Goal: Task Accomplishment & Management: Use online tool/utility

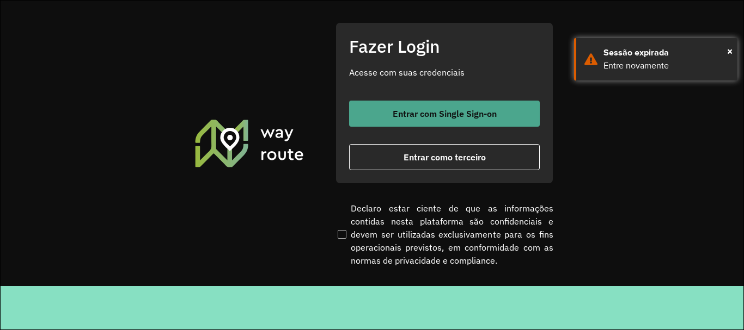
click at [466, 122] on button "Entrar com Single Sign-on" at bounding box center [444, 114] width 191 height 26
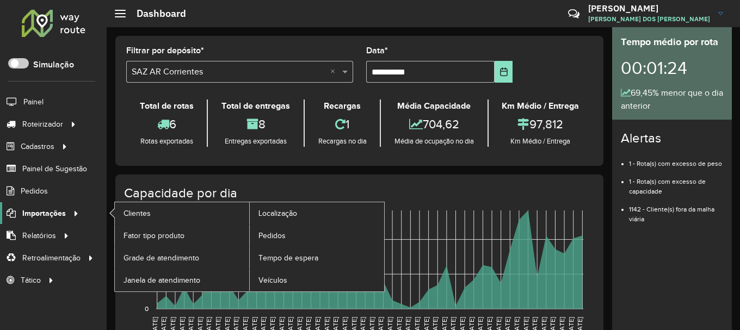
click at [63, 216] on span "Importações" at bounding box center [44, 213] width 44 height 11
click at [290, 236] on link "Pedidos" at bounding box center [317, 236] width 134 height 22
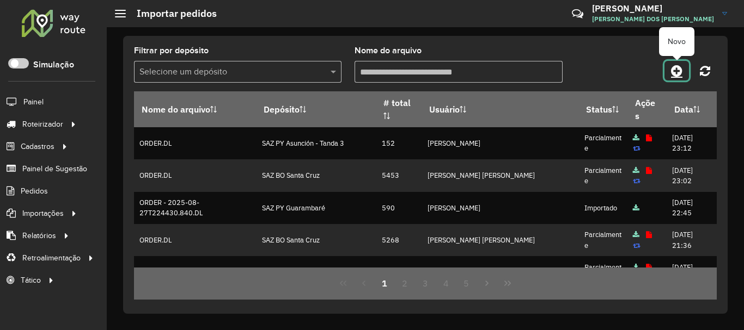
click at [678, 72] on icon at bounding box center [676, 70] width 11 height 13
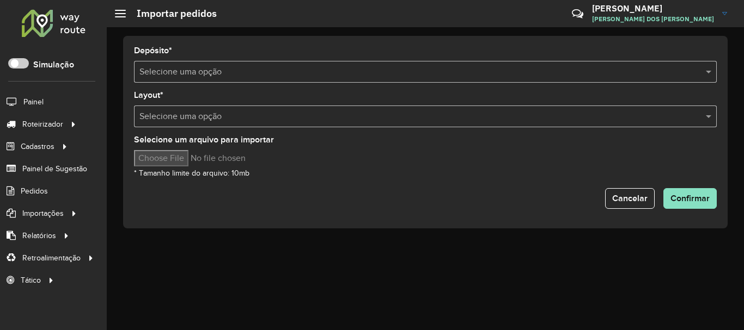
click at [368, 76] on input "text" at bounding box center [414, 72] width 550 height 13
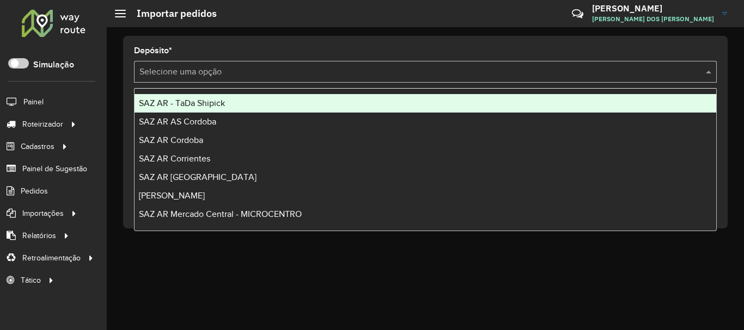
click at [247, 106] on div "SAZ AR - TaDa Shipick" at bounding box center [424, 103] width 581 height 19
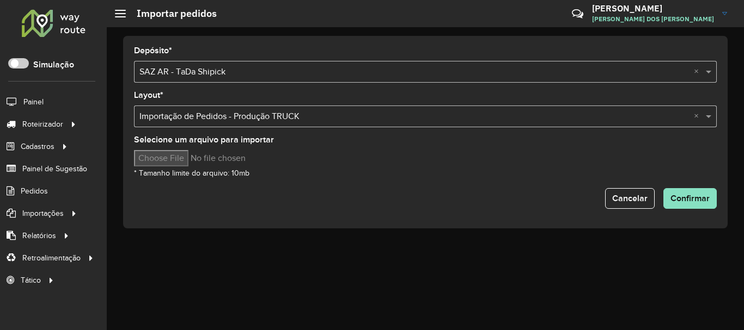
click at [201, 161] on input "Selecione um arquivo para importar" at bounding box center [226, 158] width 185 height 16
type input "**********"
click at [705, 200] on span "Confirmar" at bounding box center [689, 198] width 39 height 9
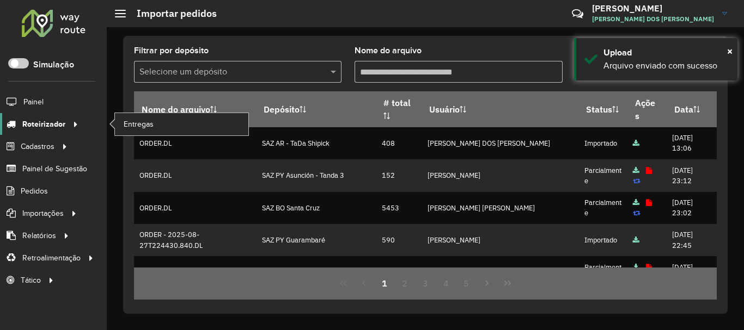
click at [44, 124] on span "Roteirizador" at bounding box center [43, 124] width 43 height 11
click at [168, 133] on link "Entregas" at bounding box center [181, 124] width 133 height 22
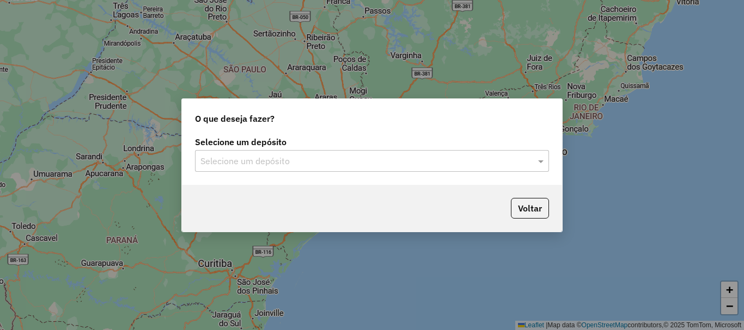
click at [274, 172] on div "Selecione um depósito Selecione um depósito" at bounding box center [372, 159] width 380 height 51
click at [278, 163] on input "text" at bounding box center [360, 161] width 321 height 13
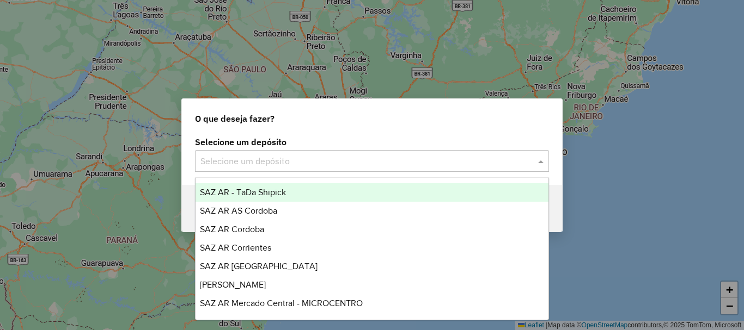
click at [265, 186] on div "SAZ AR - TaDa Shipick" at bounding box center [371, 192] width 353 height 19
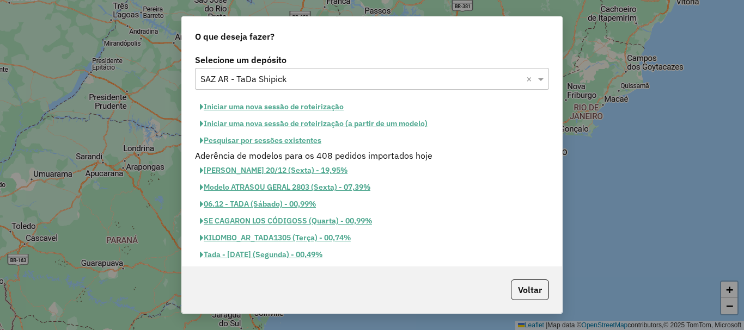
click at [299, 140] on button "Pesquisar por sessões existentes" at bounding box center [260, 140] width 131 height 17
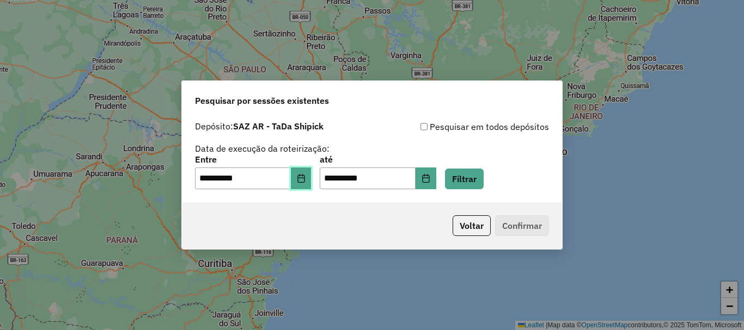
click at [307, 171] on button "Choose Date" at bounding box center [301, 179] width 21 height 22
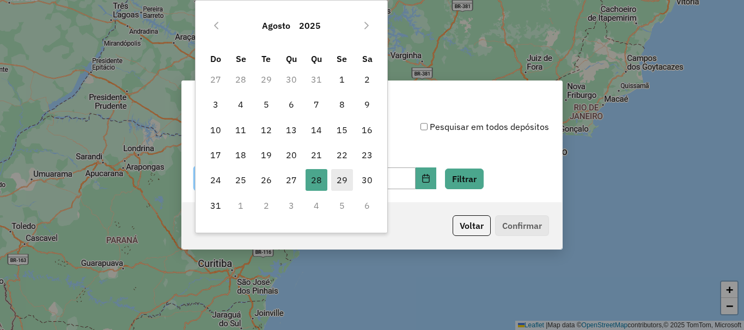
click at [334, 177] on span "29" at bounding box center [342, 180] width 22 height 22
type input "**********"
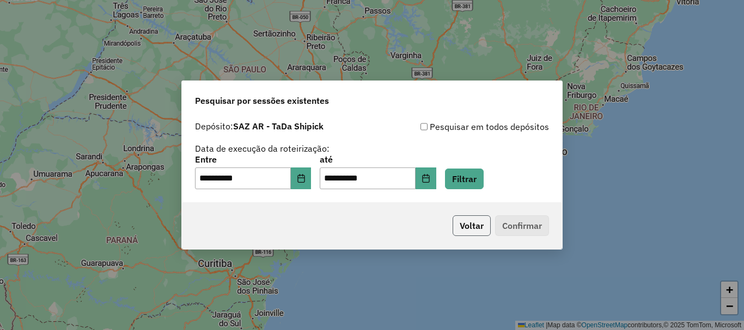
click at [465, 228] on button "Voltar" at bounding box center [471, 226] width 38 height 21
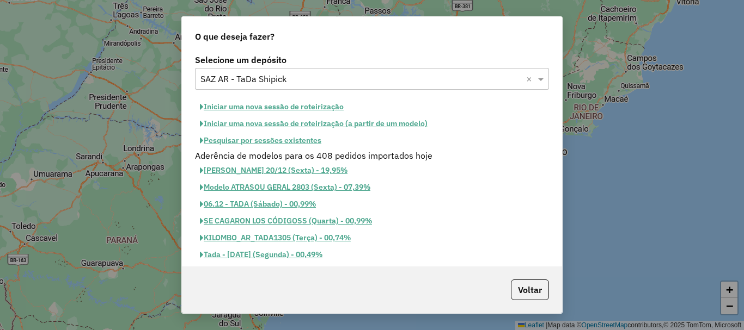
click at [326, 113] on button "Iniciar uma nova sessão de roteirização" at bounding box center [272, 107] width 154 height 17
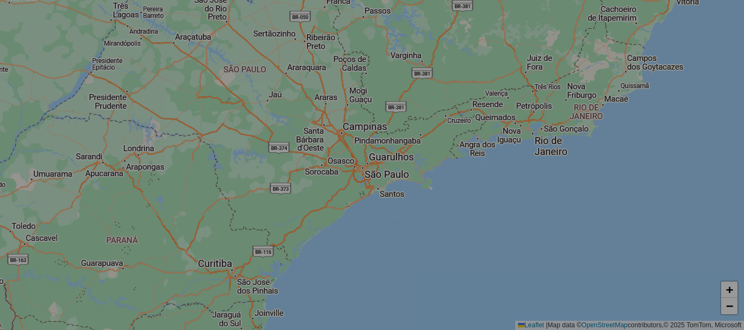
select select "*"
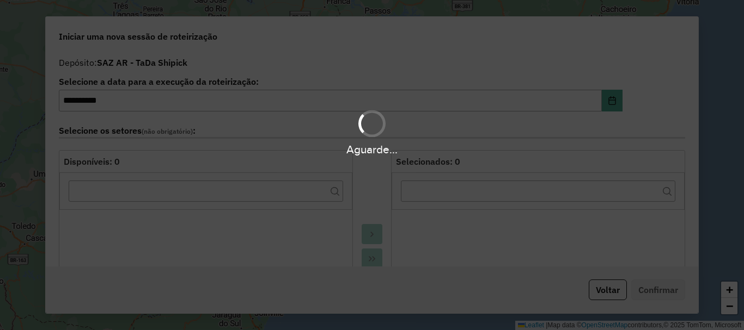
click at [330, 105] on div "Aguarde..." at bounding box center [372, 165] width 744 height 330
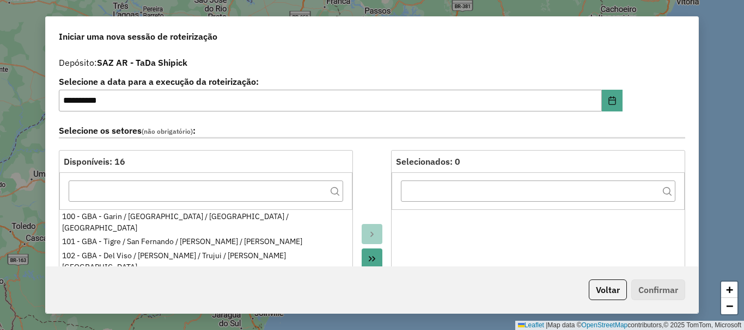
scroll to position [272, 0]
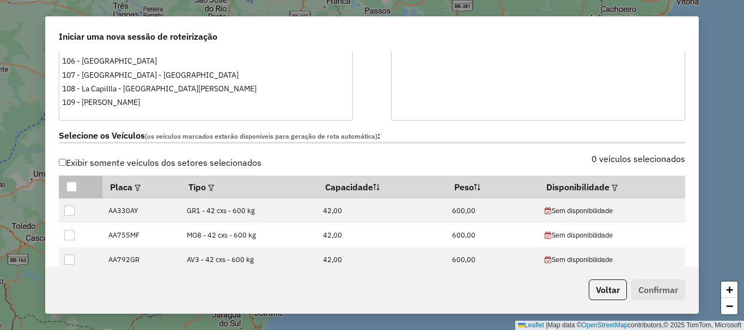
click at [73, 184] on div at bounding box center [71, 187] width 10 height 10
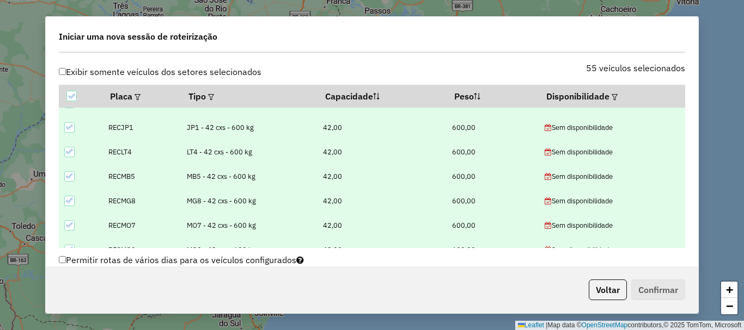
scroll to position [1207, 0]
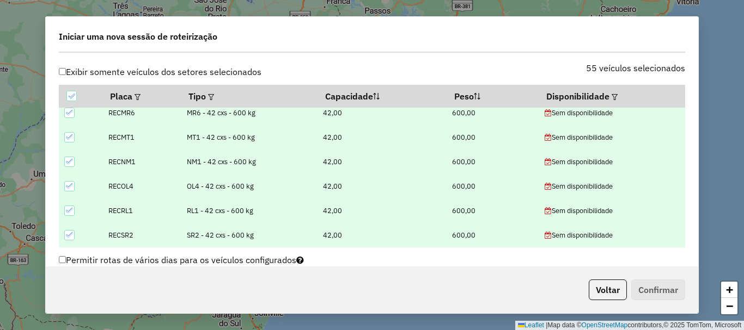
click at [66, 236] on icon at bounding box center [70, 235] width 8 height 8
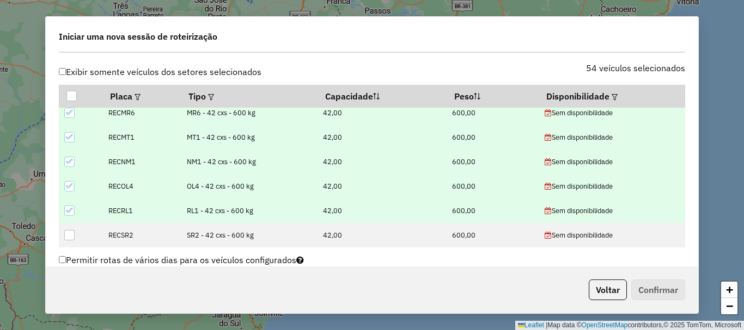
click at [69, 213] on icon at bounding box center [70, 211] width 8 height 8
click at [70, 185] on icon at bounding box center [70, 186] width 8 height 8
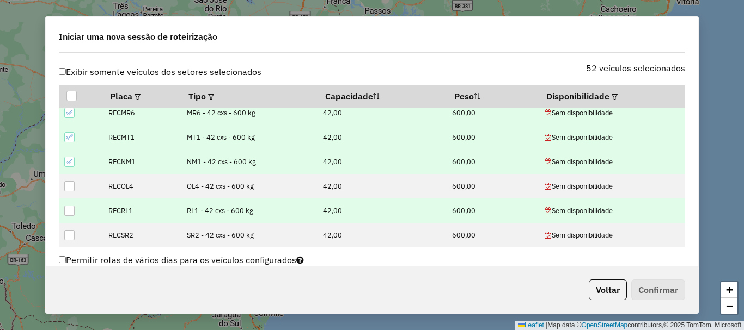
click at [69, 155] on td at bounding box center [81, 162] width 44 height 24
click at [67, 164] on icon at bounding box center [70, 162] width 8 height 8
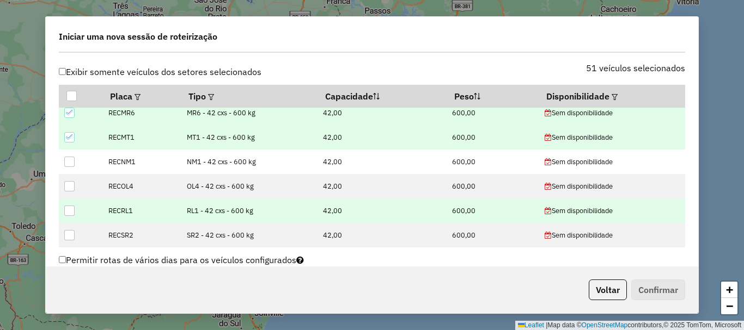
click at [65, 136] on div at bounding box center [69, 137] width 10 height 10
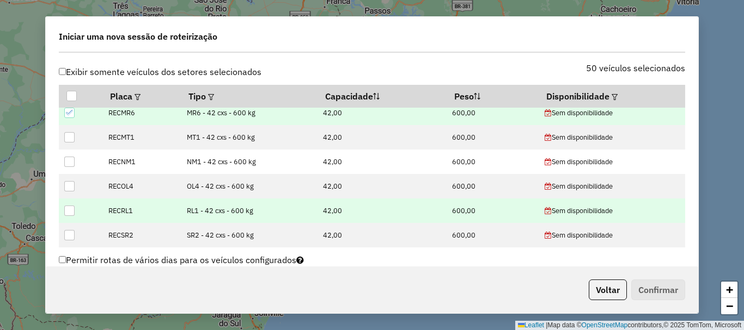
click at [70, 118] on div at bounding box center [69, 113] width 10 height 10
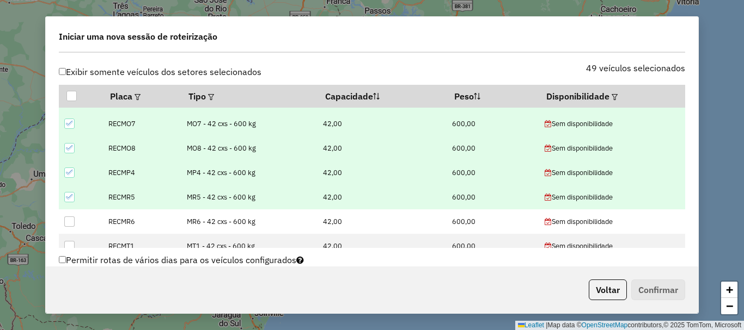
scroll to position [1044, 0]
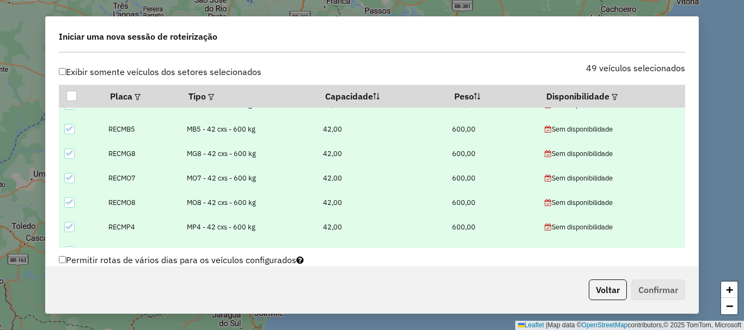
click at [73, 228] on icon at bounding box center [70, 227] width 8 height 8
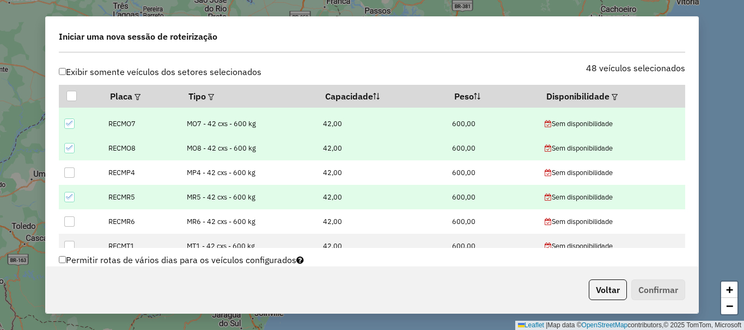
click at [70, 197] on icon at bounding box center [70, 197] width 8 height 8
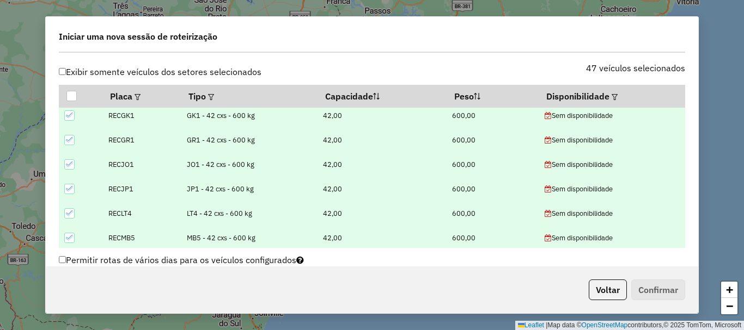
scroll to position [990, 0]
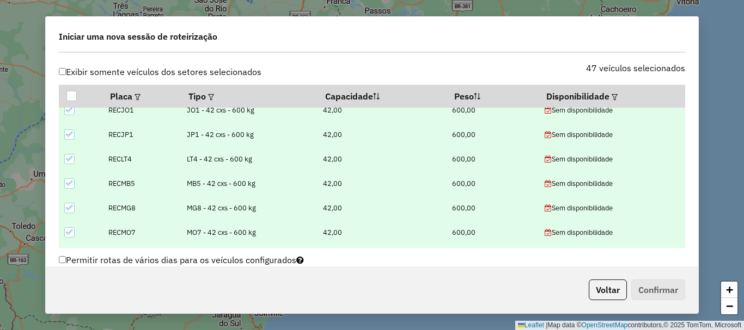
click at [70, 234] on icon at bounding box center [69, 232] width 7 height 5
click at [73, 211] on icon at bounding box center [70, 208] width 8 height 8
click at [69, 183] on icon at bounding box center [70, 184] width 8 height 8
click at [71, 161] on icon at bounding box center [70, 159] width 8 height 8
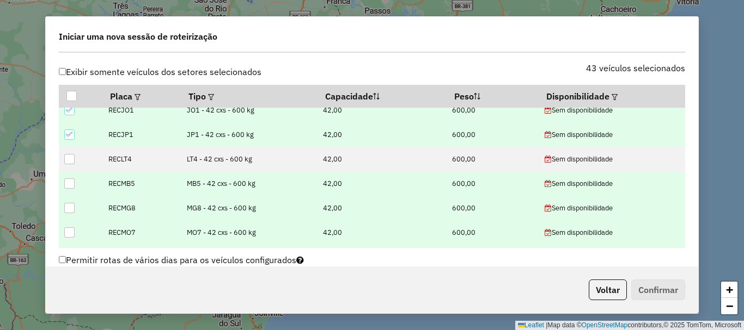
click at [71, 142] on td at bounding box center [81, 134] width 44 height 24
click at [71, 138] on icon at bounding box center [70, 135] width 8 height 8
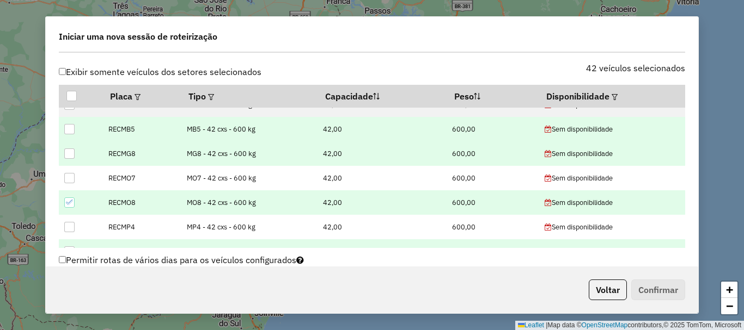
click at [70, 201] on icon at bounding box center [70, 203] width 8 height 8
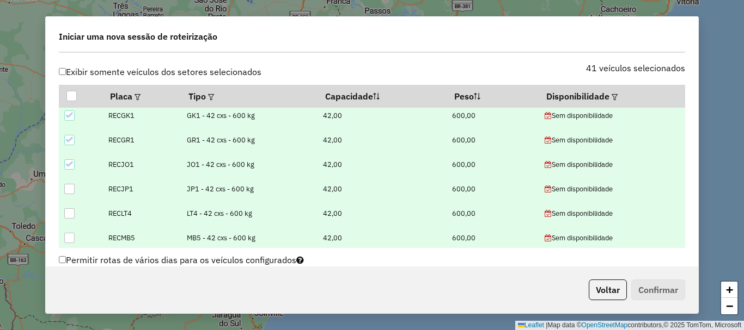
scroll to position [881, 0]
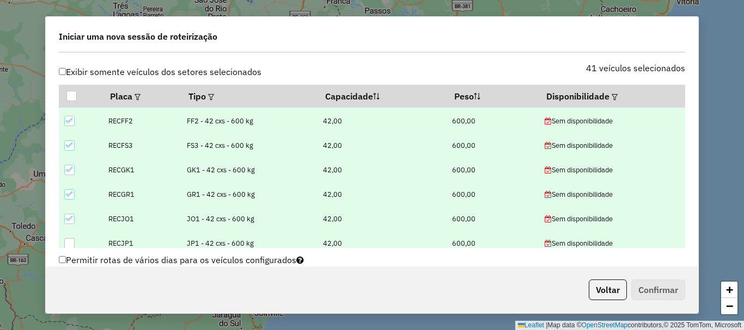
click at [66, 219] on icon at bounding box center [70, 219] width 8 height 8
click at [70, 191] on icon at bounding box center [70, 195] width 8 height 8
click at [70, 172] on icon at bounding box center [70, 170] width 8 height 8
click at [70, 142] on icon at bounding box center [70, 146] width 8 height 8
click at [70, 122] on icon at bounding box center [69, 121] width 7 height 5
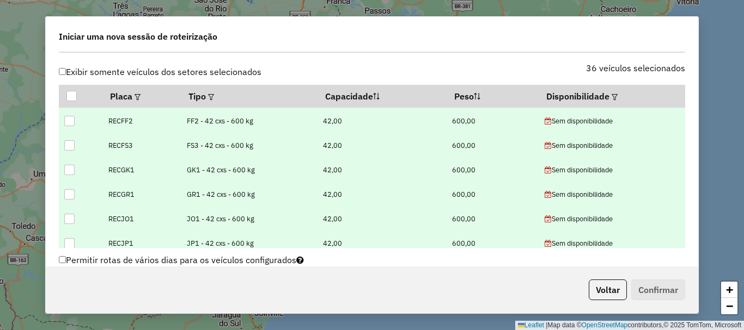
scroll to position [772, 0]
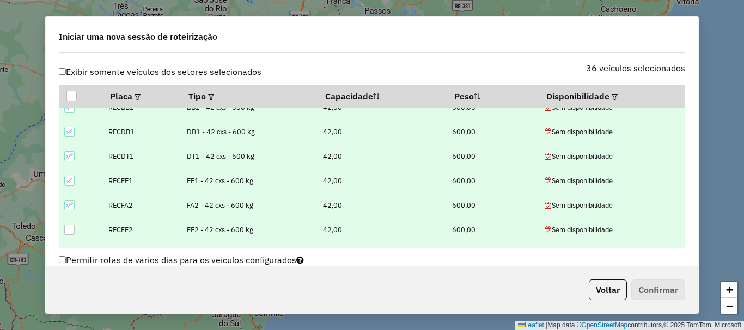
drag, startPoint x: 69, startPoint y: 202, endPoint x: 67, endPoint y: 180, distance: 22.9
click at [69, 198] on td at bounding box center [81, 205] width 44 height 24
click at [67, 178] on icon at bounding box center [70, 181] width 8 height 8
click at [67, 207] on icon at bounding box center [69, 205] width 7 height 5
click at [71, 157] on icon at bounding box center [70, 156] width 8 height 8
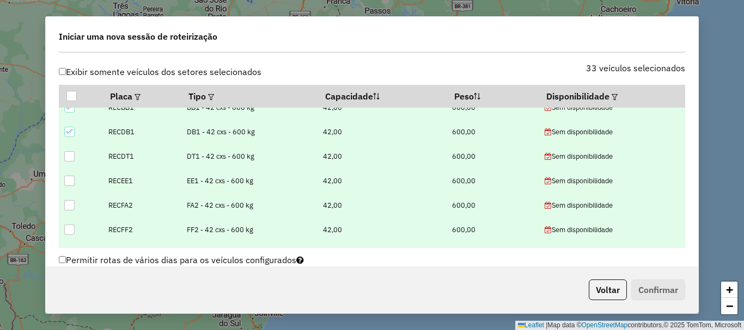
click at [69, 132] on icon at bounding box center [70, 132] width 8 height 8
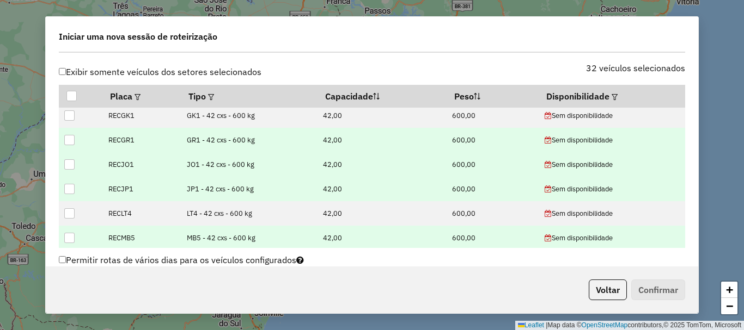
scroll to position [581, 0]
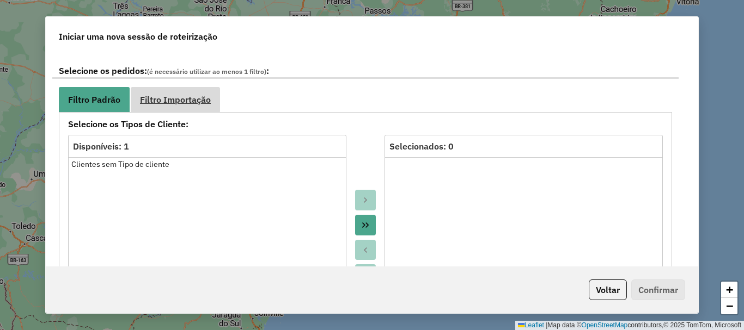
click at [169, 102] on span "Filtro Importação" at bounding box center [175, 99] width 71 height 9
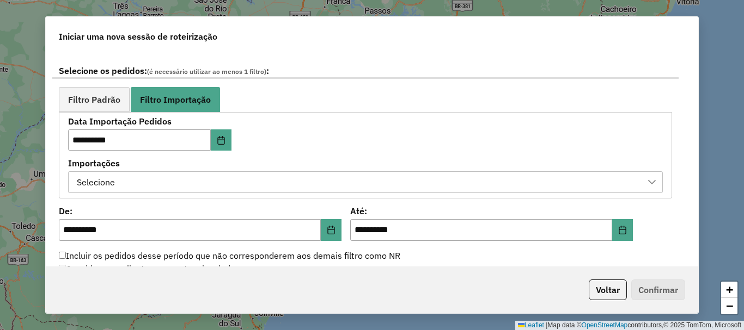
click at [383, 176] on div "Selecione" at bounding box center [357, 182] width 568 height 21
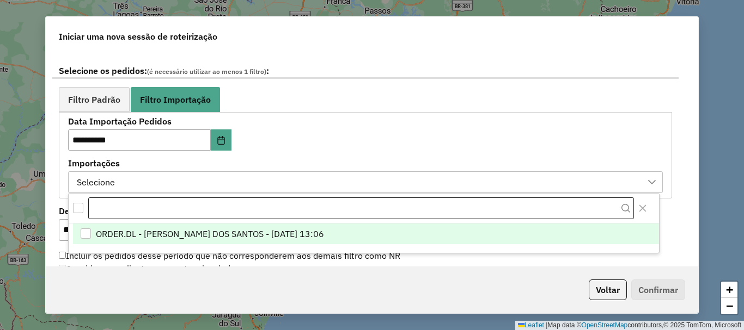
scroll to position [8, 50]
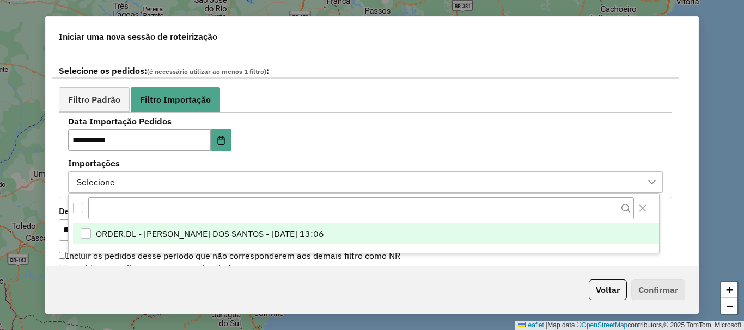
drag, startPoint x: 380, startPoint y: 232, endPoint x: 380, endPoint y: 191, distance: 41.9
click at [380, 233] on li "ORDER.DL - BRUNO CORDEIRO DOS SANTOS - 28/08/2025 13:06" at bounding box center [366, 234] width 586 height 21
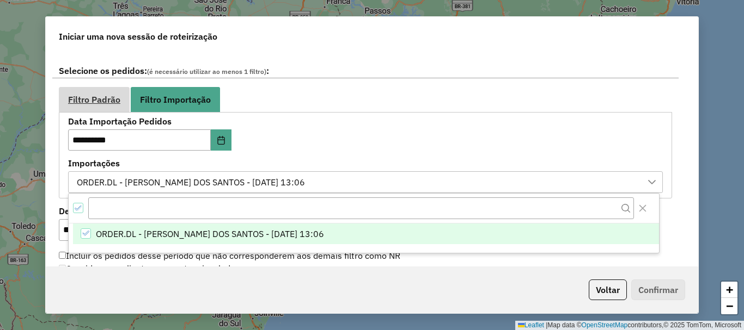
drag, startPoint x: 358, startPoint y: 128, endPoint x: 103, endPoint y: 97, distance: 257.2
click at [358, 128] on div "**********" at bounding box center [365, 156] width 594 height 76
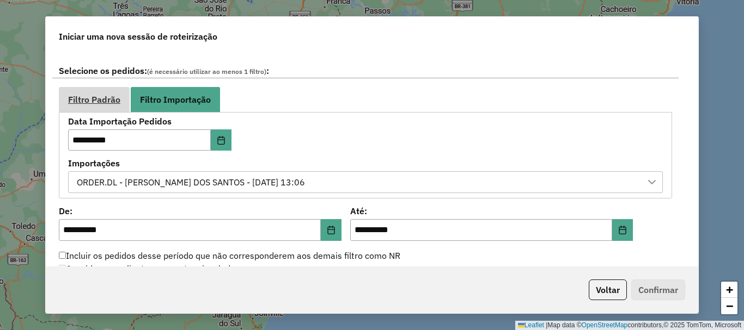
click at [89, 96] on span "Filtro Padrão" at bounding box center [94, 99] width 52 height 9
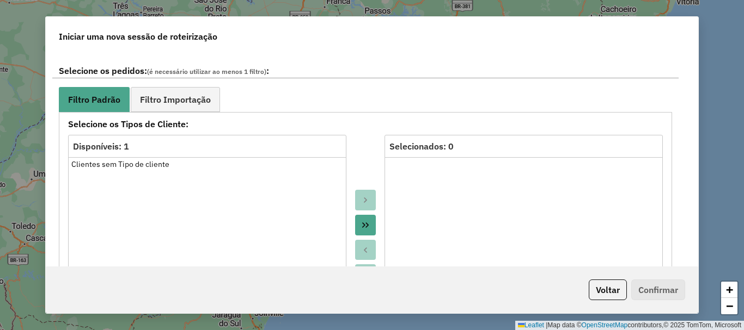
scroll to position [962, 0]
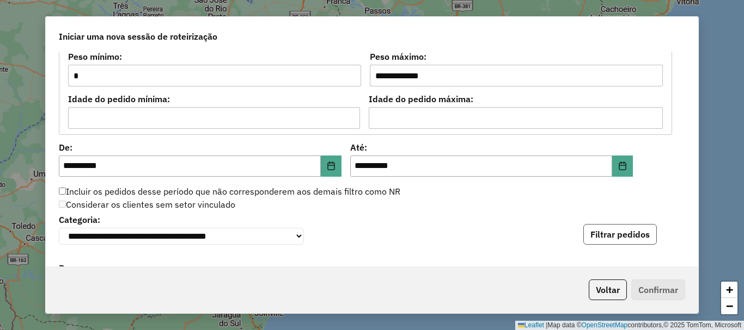
click at [602, 235] on button "Filtrar pedidos" at bounding box center [619, 234] width 73 height 21
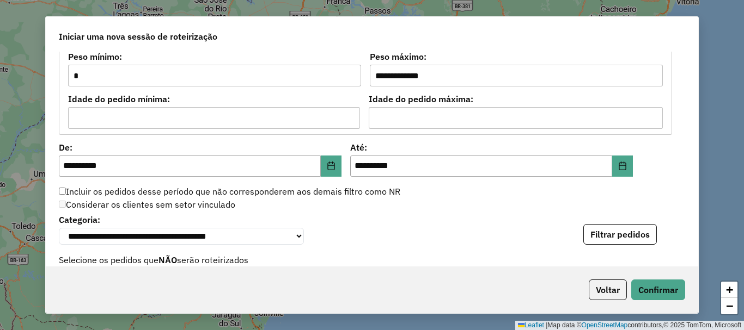
scroll to position [1390, 0]
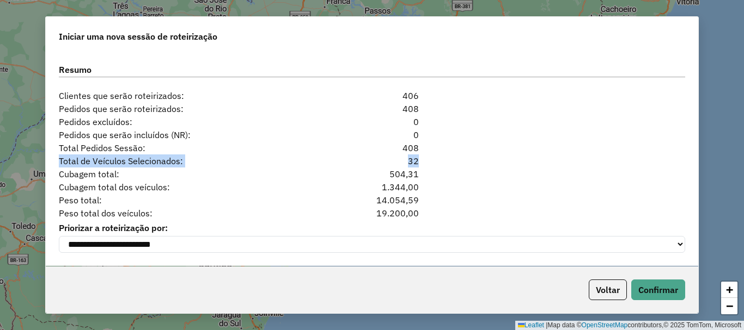
drag, startPoint x: 428, startPoint y: 155, endPoint x: 388, endPoint y: 142, distance: 41.8
click at [388, 142] on div "**********" at bounding box center [372, 159] width 652 height 214
click at [499, 169] on div "Cubagem total: 504,31" at bounding box center [371, 174] width 639 height 13
click at [664, 289] on button "Confirmar" at bounding box center [658, 290] width 54 height 21
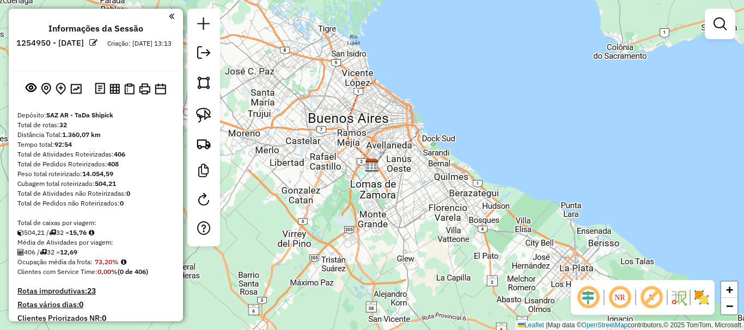
scroll to position [272, 0]
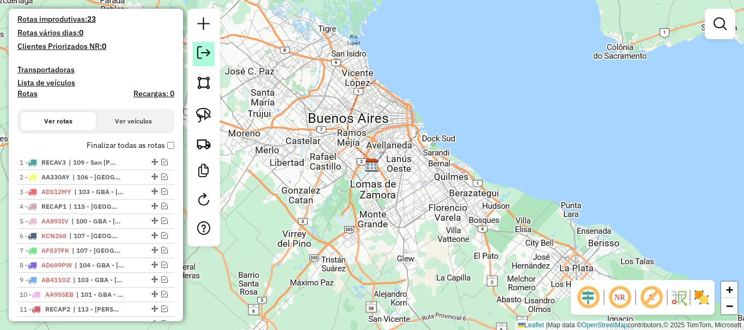
click at [199, 57] on em at bounding box center [203, 52] width 13 height 13
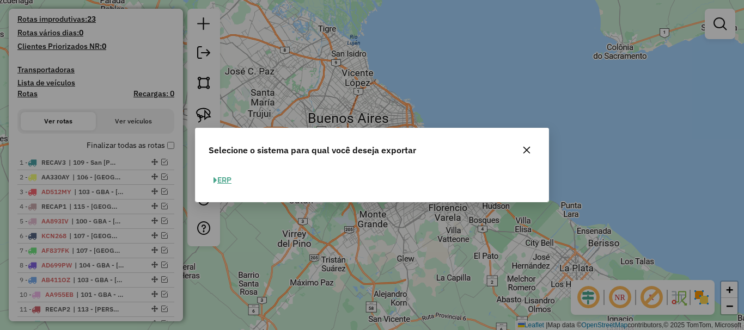
click at [224, 177] on button "ERP" at bounding box center [222, 180] width 28 height 17
select select "**"
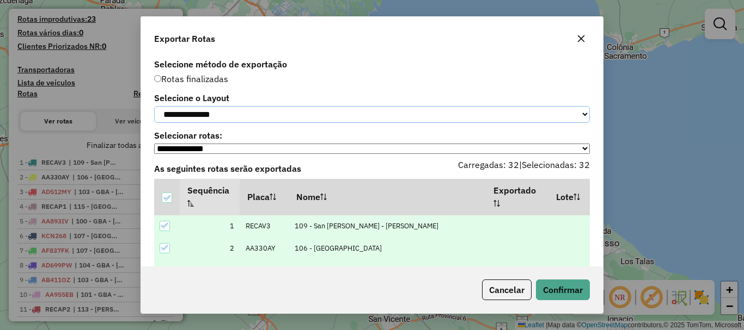
click at [277, 109] on select "**********" at bounding box center [371, 114] width 435 height 17
select select "*********"
click at [154, 106] on select "**********" at bounding box center [371, 114] width 435 height 17
click at [545, 281] on button "Confirmar" at bounding box center [563, 290] width 54 height 21
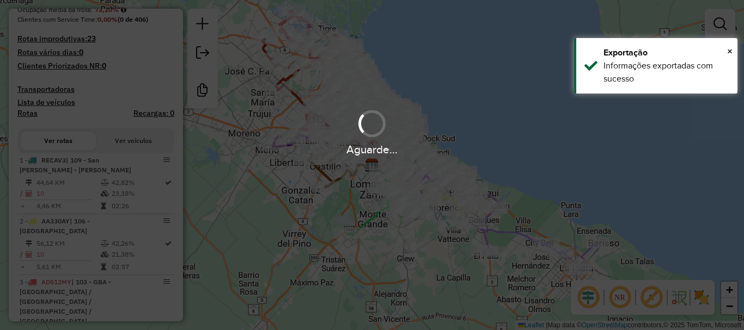
scroll to position [302, 0]
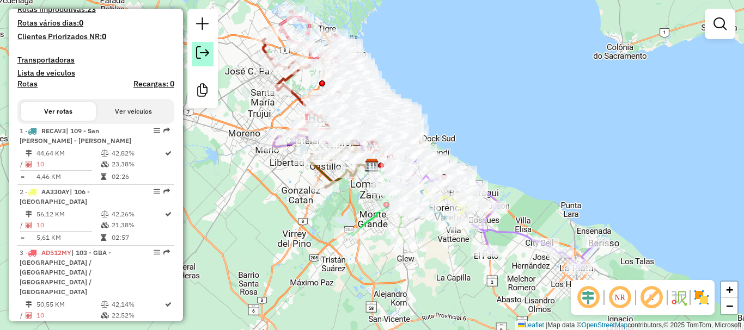
click at [211, 63] on link at bounding box center [203, 54] width 22 height 24
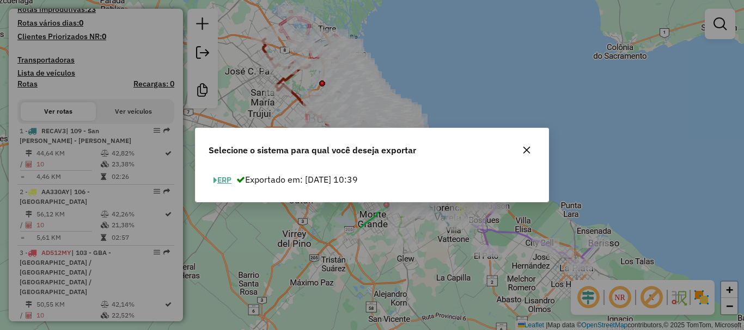
click at [218, 179] on button "ERP" at bounding box center [222, 180] width 28 height 17
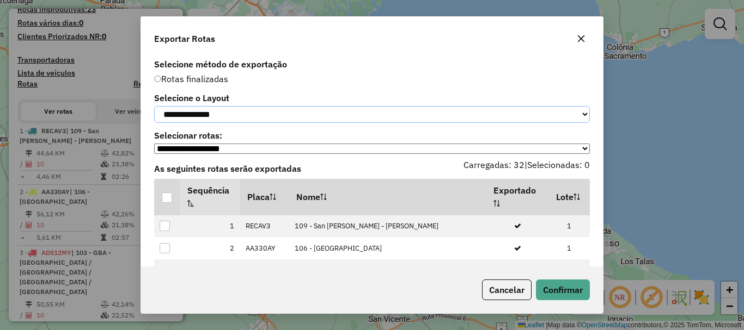
click at [241, 119] on select "**********" at bounding box center [371, 114] width 435 height 17
select select "*********"
click at [154, 106] on select "**********" at bounding box center [371, 114] width 435 height 17
drag, startPoint x: 171, startPoint y: 200, endPoint x: 176, endPoint y: 201, distance: 5.5
click at [170, 201] on div at bounding box center [167, 198] width 10 height 10
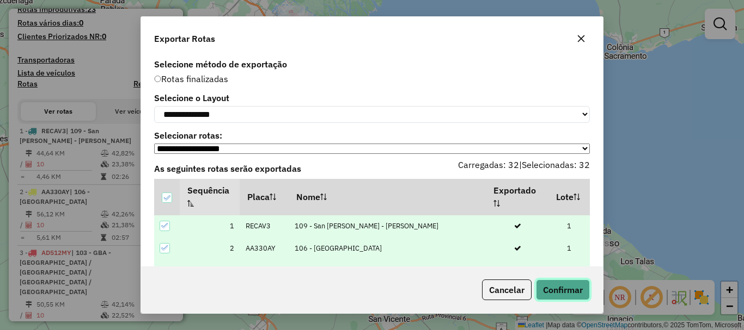
click at [561, 281] on button "Confirmar" at bounding box center [563, 290] width 54 height 21
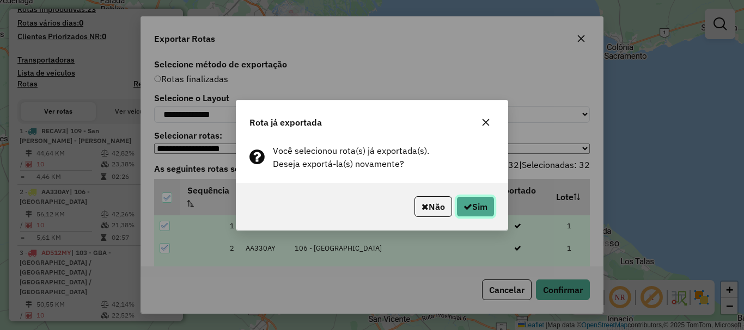
click at [467, 204] on icon "button" at bounding box center [467, 206] width 9 height 9
